Goal: Task Accomplishment & Management: Manage account settings

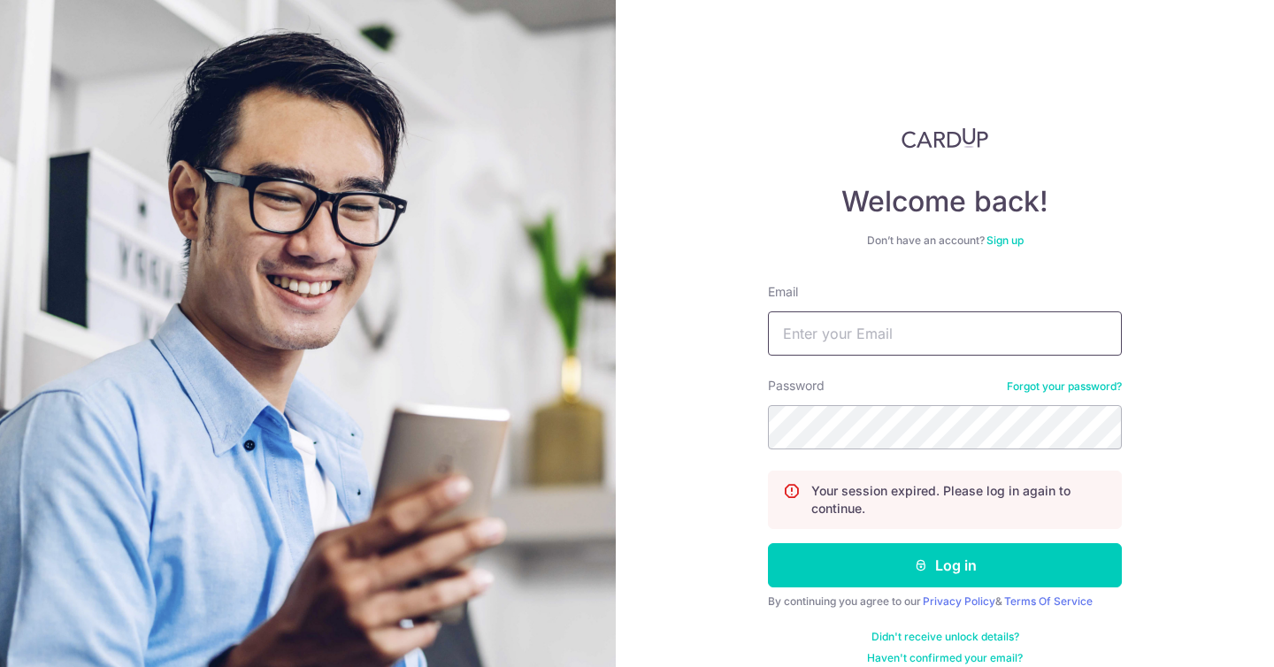
click at [999, 327] on input "Email" at bounding box center [945, 333] width 354 height 44
type input "e"
type input "[EMAIL_ADDRESS][DOMAIN_NAME]"
click at [0, 666] on com-1password-button at bounding box center [0, 667] width 0 height 0
click at [1212, 344] on div "Welcome back! Don’t have an account? Sign up Email jensya2017@gmail.com Passwor…" at bounding box center [945, 333] width 658 height 667
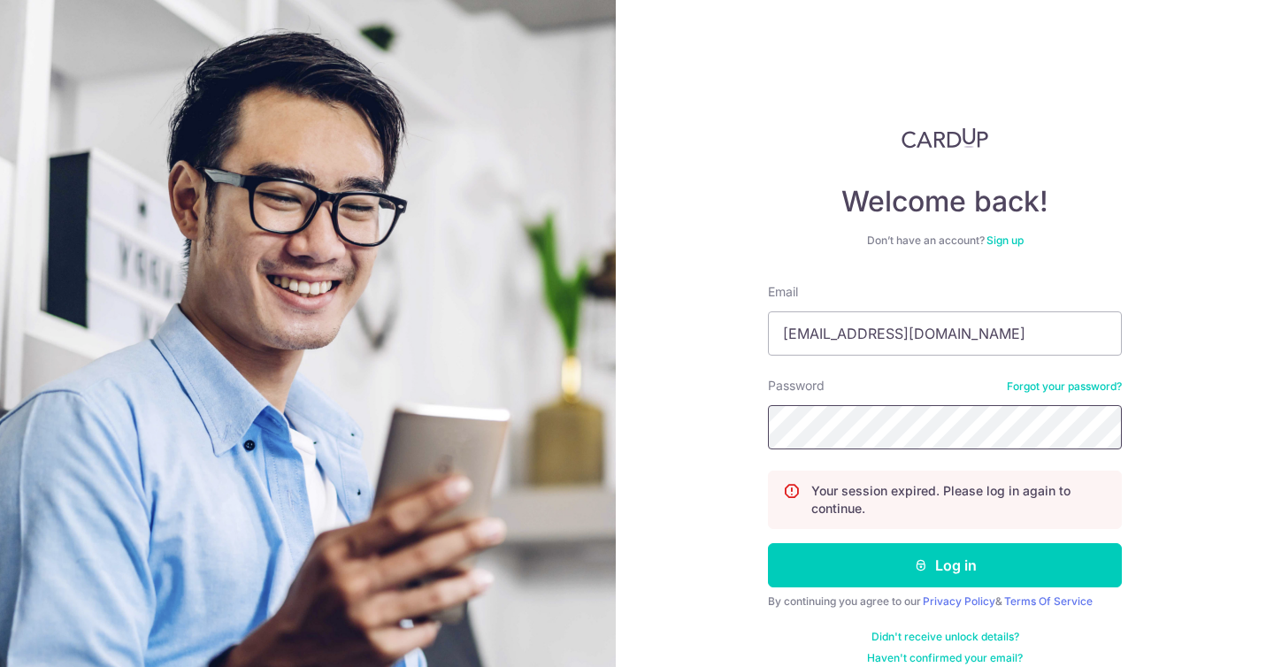
click at [768, 543] on button "Log in" at bounding box center [945, 565] width 354 height 44
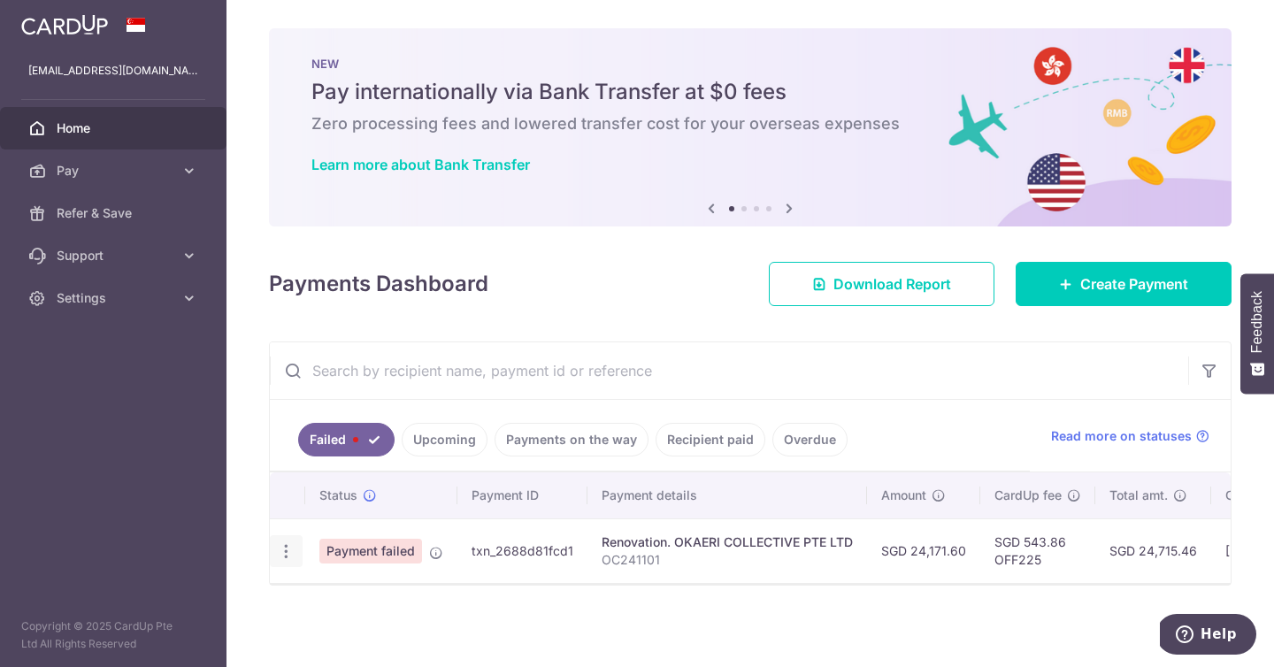
click at [294, 552] on body "jensya2017@gmail.com Home Pay Payments Recipients Cards Refer & Save Support FA…" at bounding box center [637, 333] width 1274 height 667
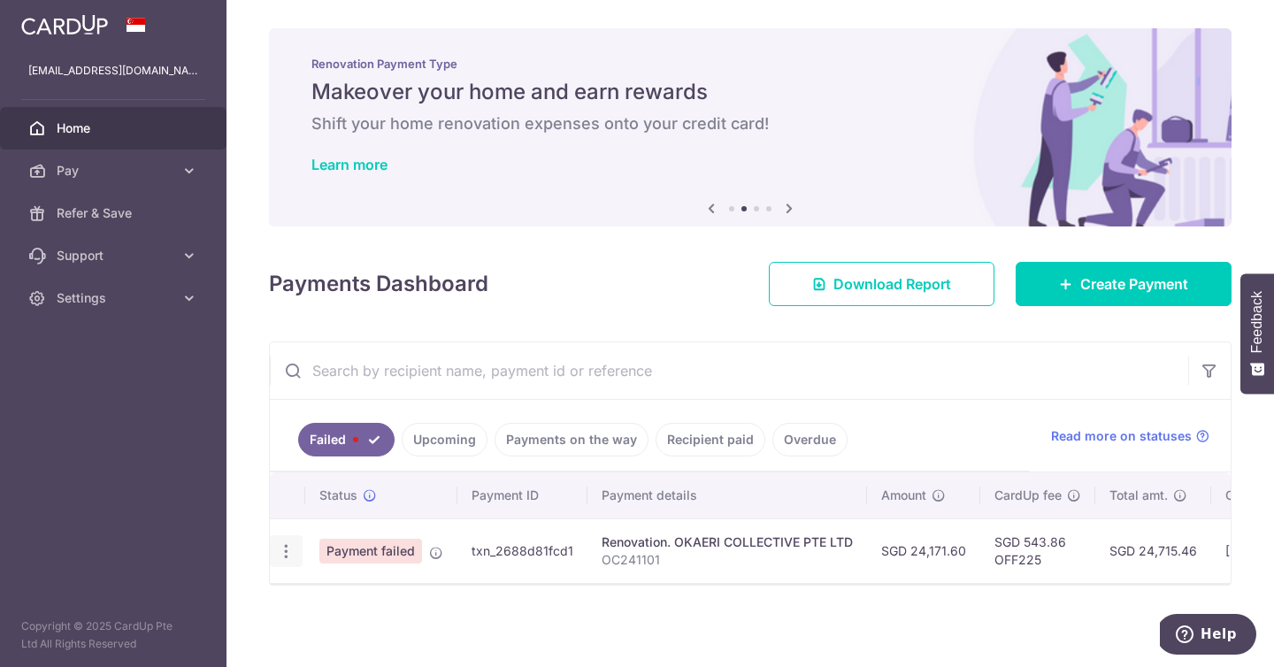
click at [280, 552] on icon "button" at bounding box center [286, 551] width 19 height 19
click at [329, 592] on span "Update payment" at bounding box center [380, 599] width 120 height 21
radio input "true"
type input "24,171.60"
type input "OC241101"
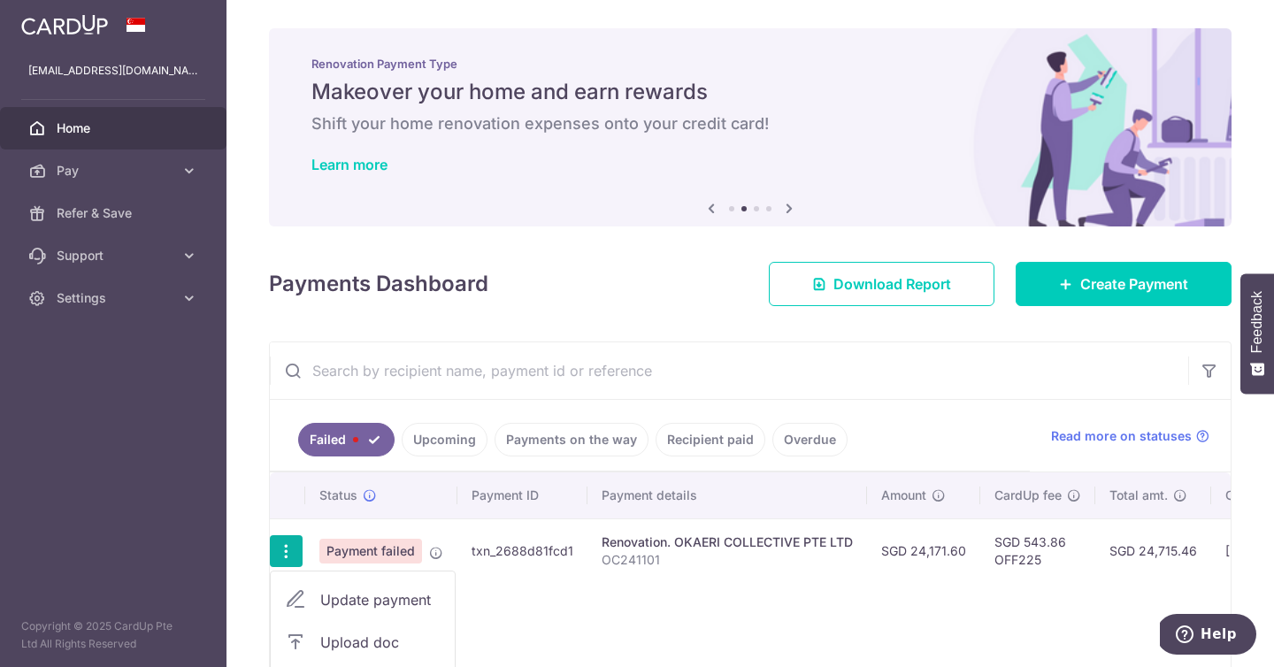
type input "40% Upon Commencement of Works"
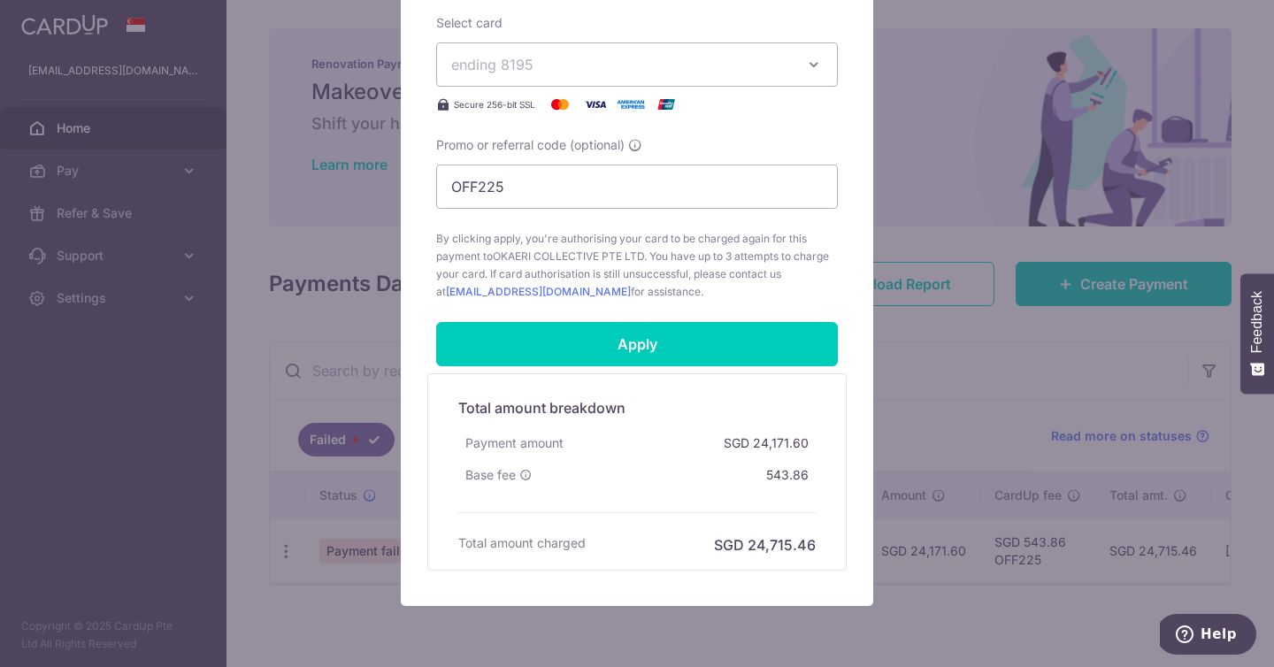
scroll to position [830, 0]
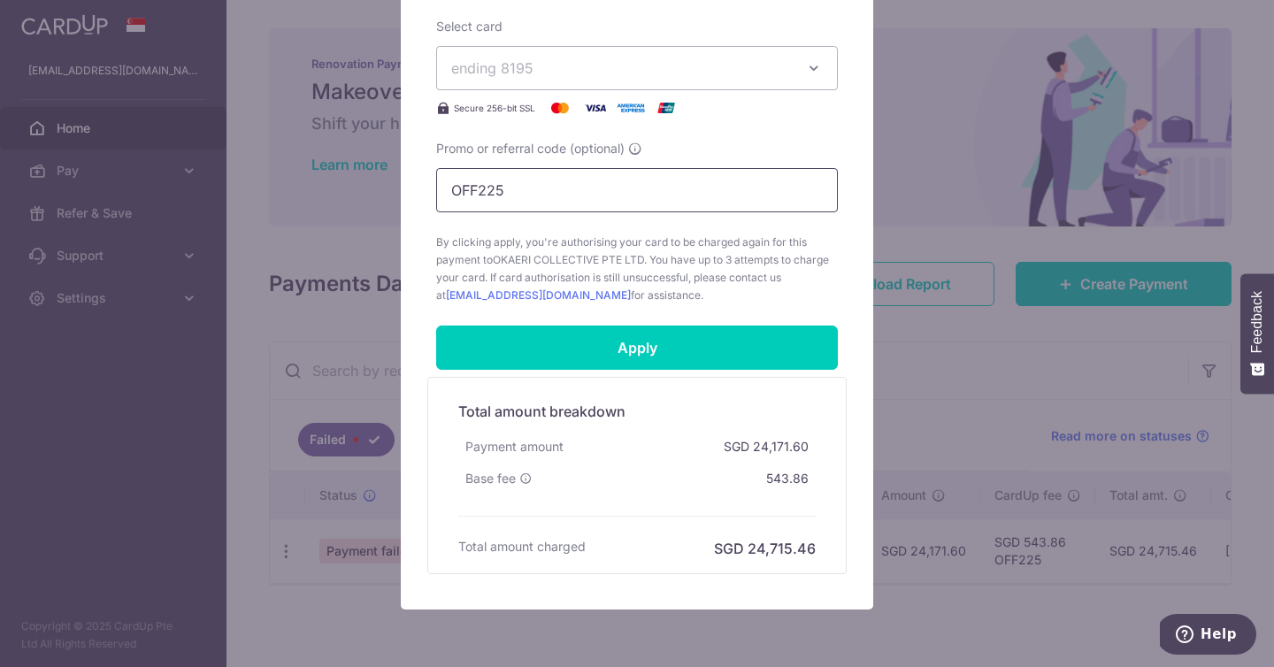
click at [619, 202] on input "OFF225" at bounding box center [637, 190] width 402 height 44
paste input "RENO25ONE"
type input "RENO25ONE"
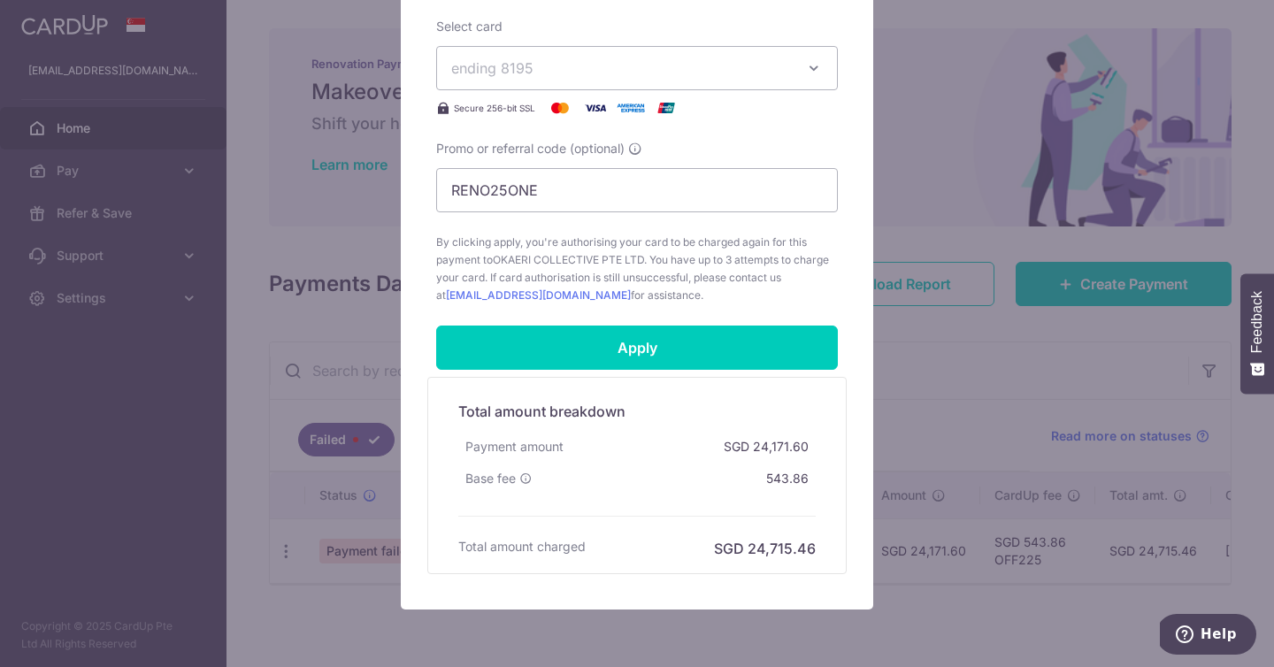
click at [522, 295] on span "By clicking apply, you're authorising your card to be charged again for this pa…" at bounding box center [637, 268] width 402 height 71
click at [534, 255] on span "OKAERI COLLECTIVE PTE LTD" at bounding box center [568, 259] width 151 height 13
click at [887, 263] on div "Edit payment By clicking apply, you will make changes to all payments to OKAERI…" at bounding box center [637, 333] width 1274 height 667
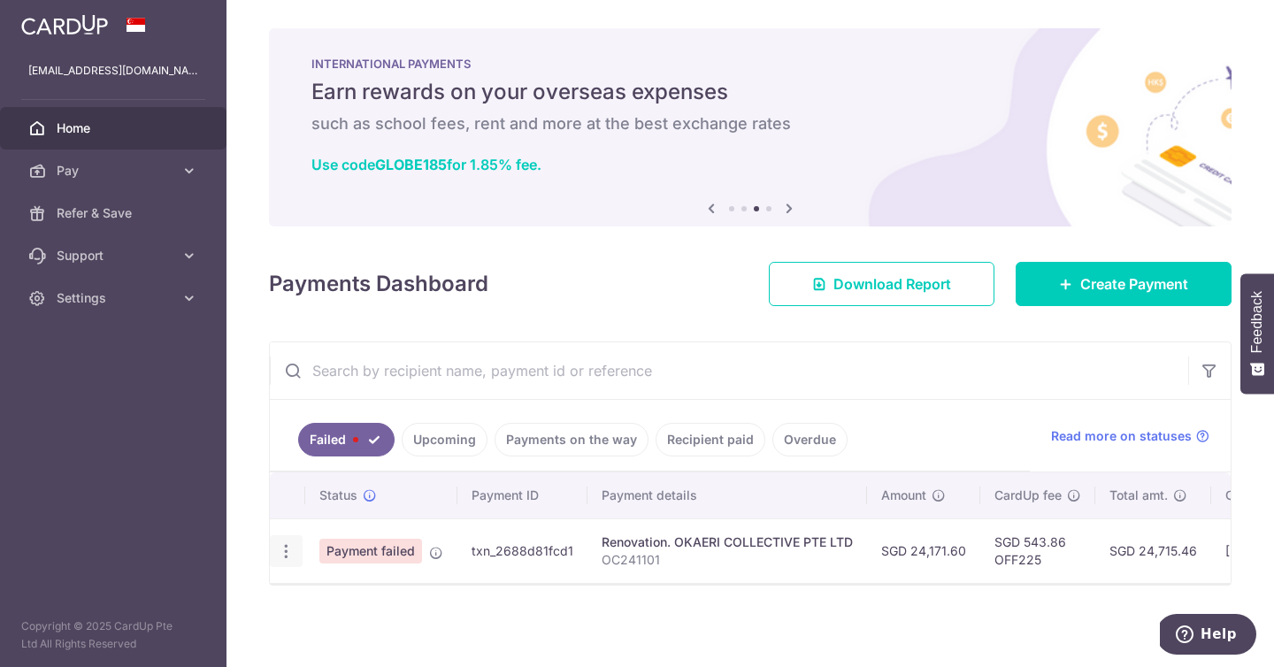
click at [293, 538] on div "Update payment Upload doc" at bounding box center [286, 551] width 33 height 33
click at [291, 554] on icon "button" at bounding box center [286, 551] width 19 height 19
click at [332, 592] on span "Update payment" at bounding box center [380, 599] width 120 height 21
radio input "true"
type input "OFF225"
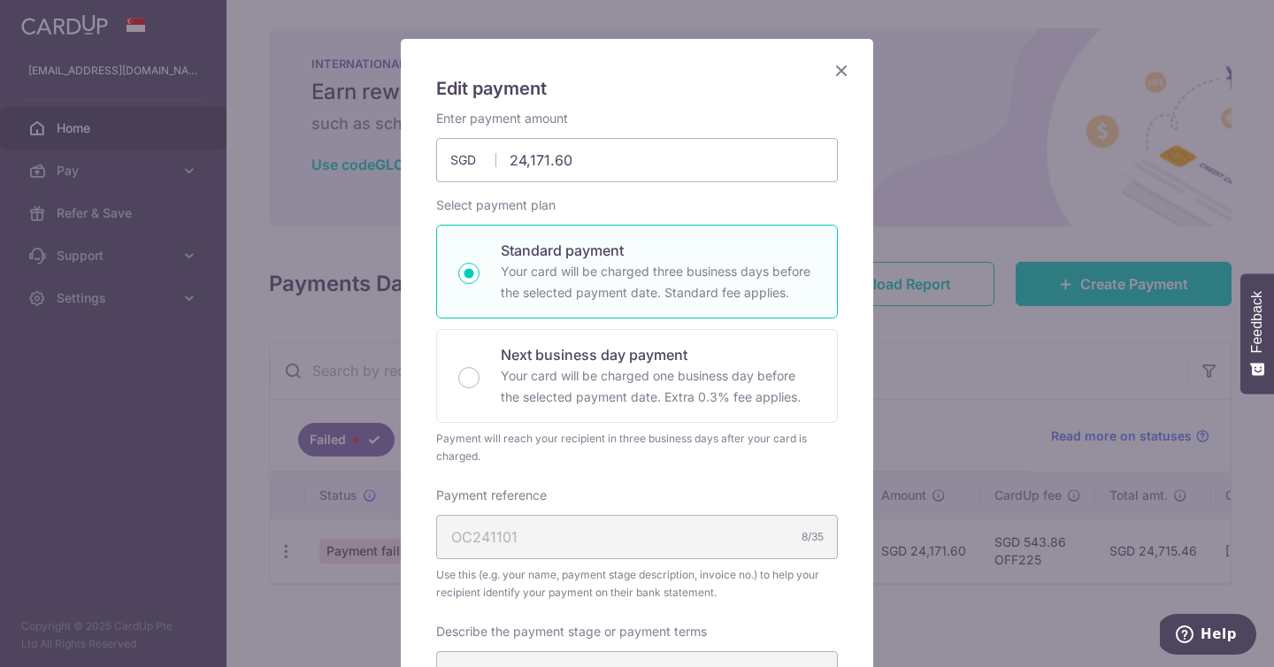
scroll to position [901, 0]
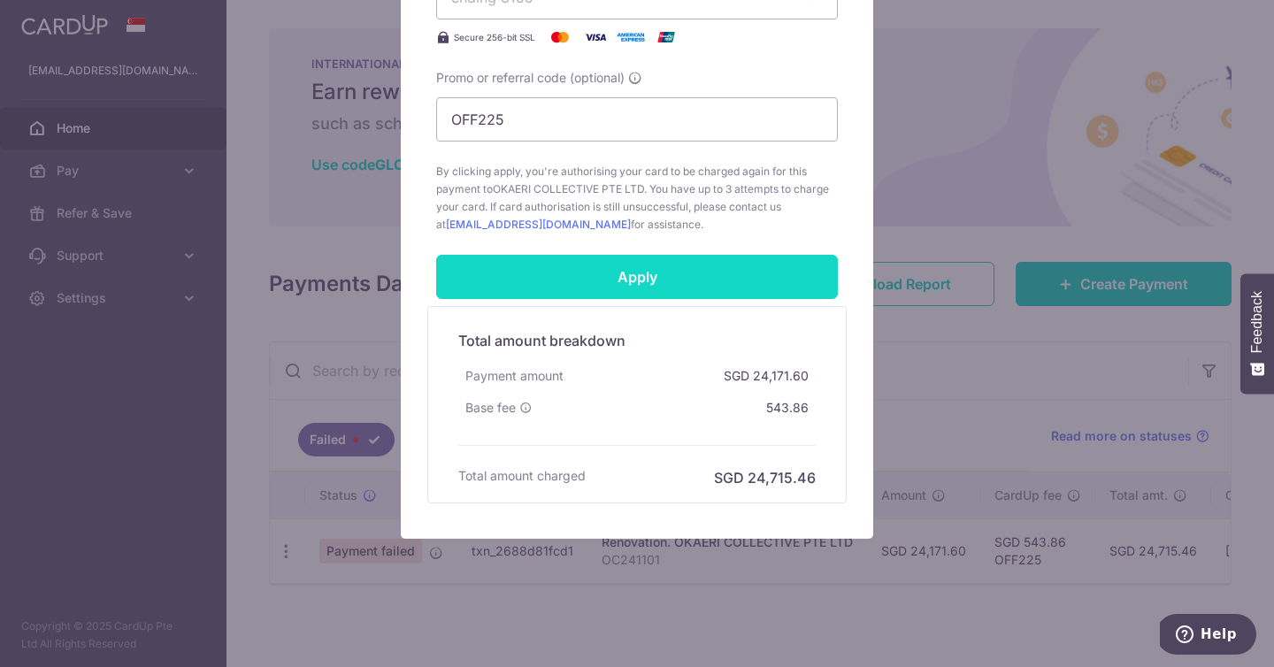
click at [693, 285] on input "Apply" at bounding box center [637, 277] width 402 height 44
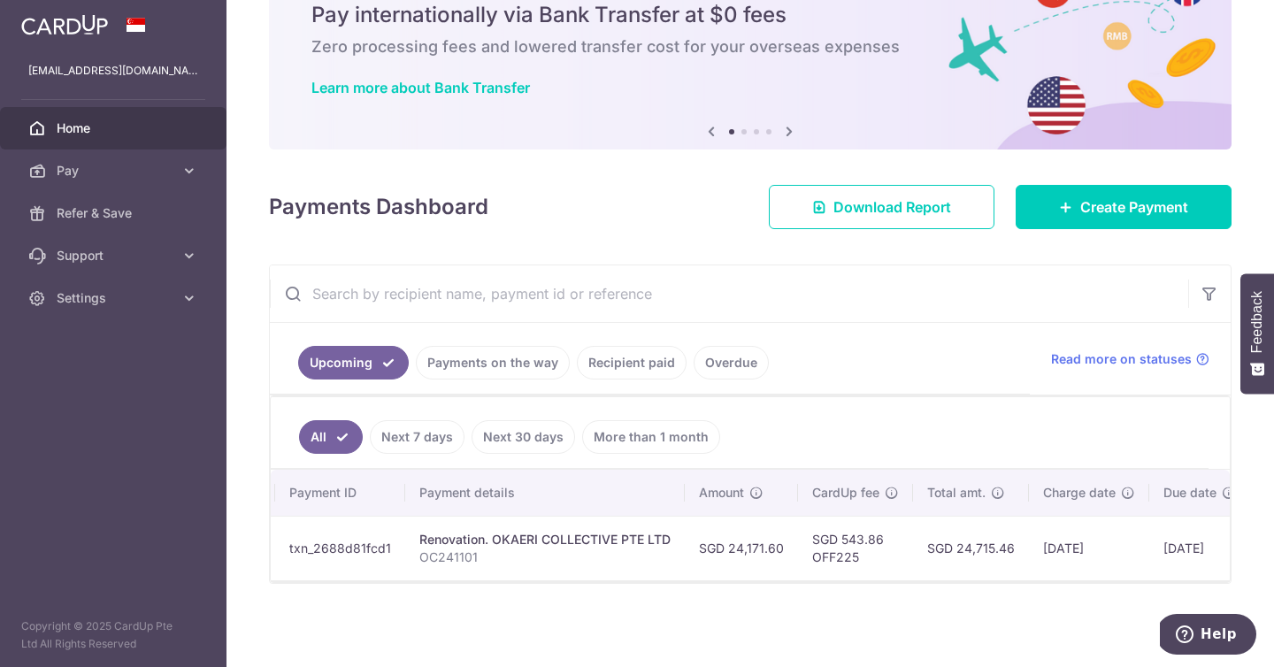
scroll to position [0, 303]
